Goal: Information Seeking & Learning: Learn about a topic

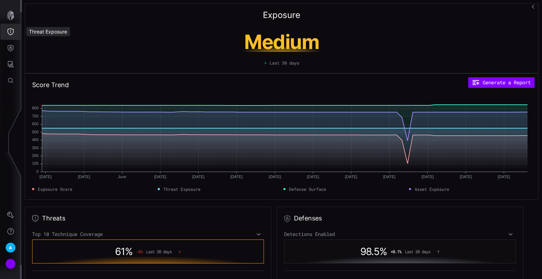
click at [7, 32] on icon "Threat Exposure" at bounding box center [10, 31] width 6 height 7
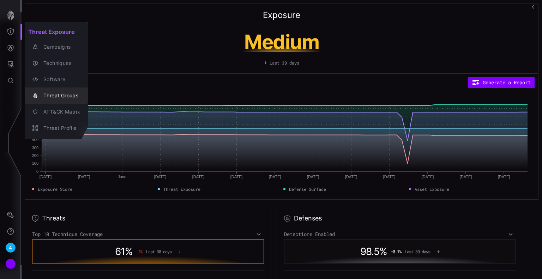
click at [67, 93] on div "Threat Groups" at bounding box center [60, 95] width 40 height 9
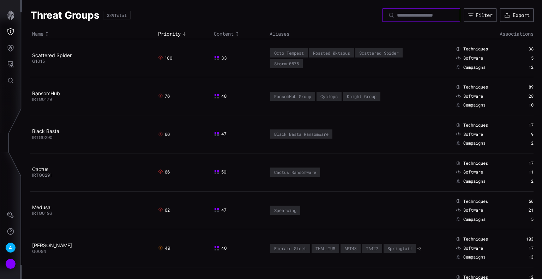
click at [407, 14] on input at bounding box center [421, 15] width 49 height 6
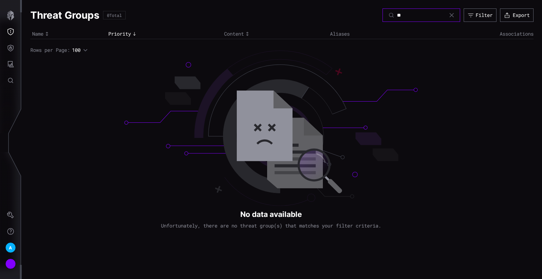
type input "*"
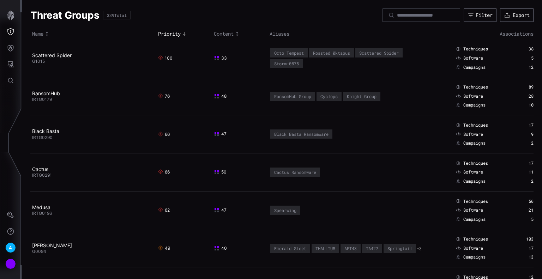
click at [390, 19] on div at bounding box center [421, 14] width 78 height 13
click at [397, 12] on input at bounding box center [421, 15] width 49 height 6
